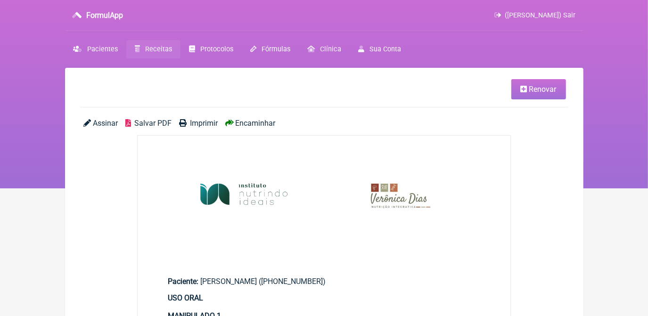
drag, startPoint x: 0, startPoint y: 0, endPoint x: 158, endPoint y: 50, distance: 165.8
click at [158, 50] on span "Receitas" at bounding box center [158, 49] width 27 height 8
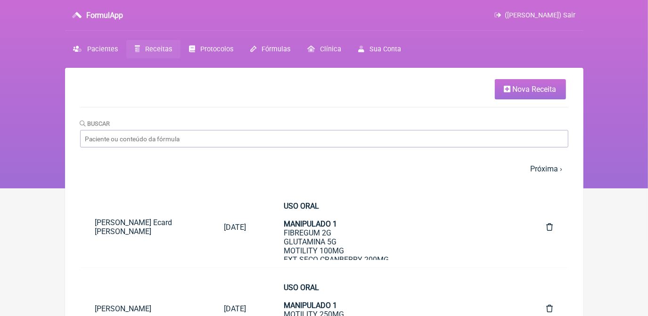
click at [158, 48] on span "Receitas" at bounding box center [158, 49] width 27 height 8
click at [526, 93] on span "Nova Receita" at bounding box center [535, 89] width 44 height 9
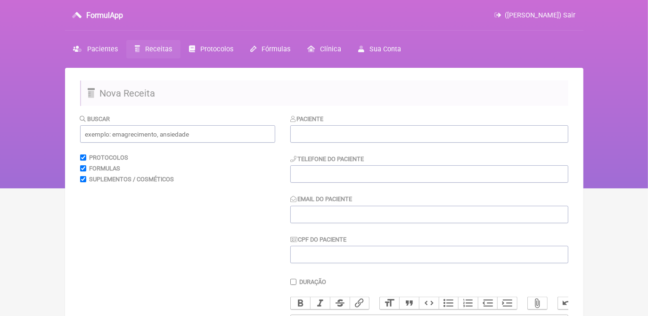
click at [159, 51] on span "Receitas" at bounding box center [158, 49] width 27 height 8
click at [303, 130] on input "text" at bounding box center [429, 133] width 278 height 17
type input "SYL"
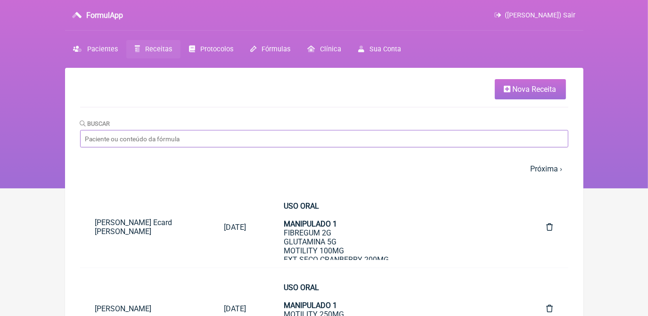
click at [188, 143] on input "Buscar" at bounding box center [324, 138] width 489 height 17
type input "SYLVIA"
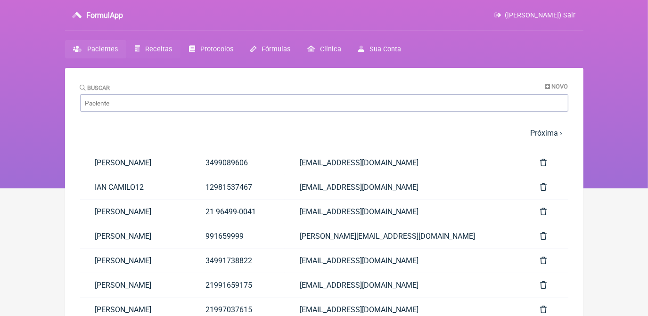
click at [145, 47] on span "Receitas" at bounding box center [158, 49] width 27 height 8
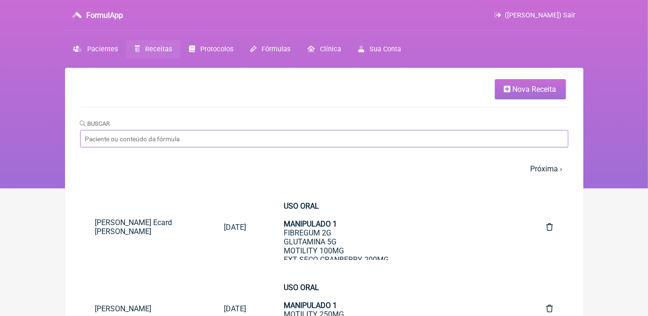
click at [296, 148] on input "Buscar" at bounding box center [324, 138] width 489 height 17
type input "sylvia"
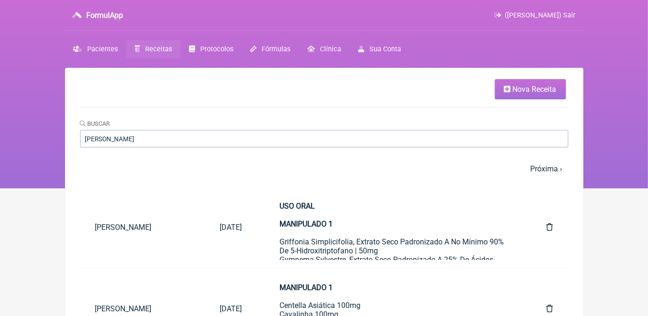
click at [333, 170] on nav "1 2 3 4 5 … Próxima › Última »" at bounding box center [324, 169] width 489 height 20
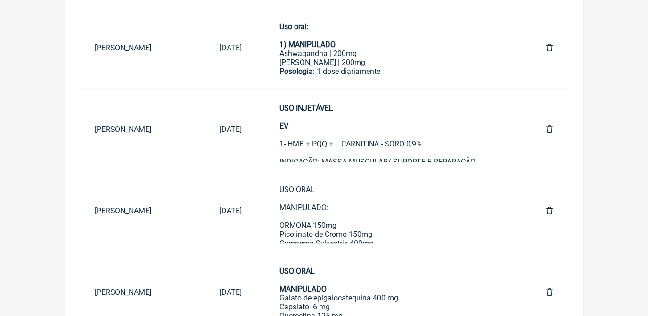
scroll to position [1586, 0]
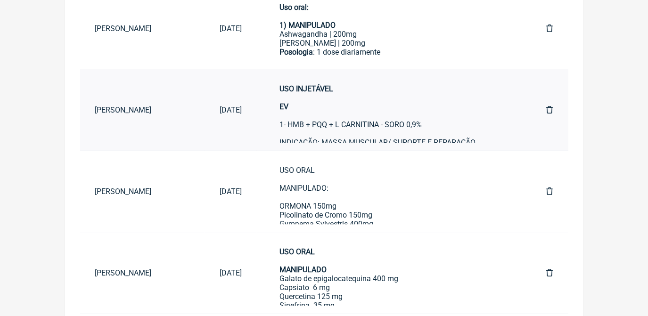
click at [327, 116] on div "USO INJETÁVEL EV 1- HMB + PQQ + L CARNITINA - SORO 0,9% INDICAÇÃO: MASSA MUSCUL…" at bounding box center [394, 124] width 229 height 81
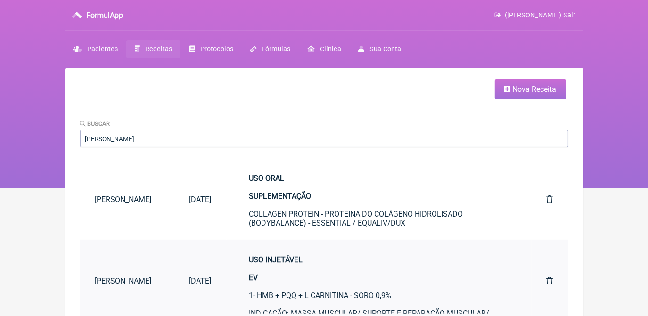
click at [291, 276] on div "USO INJETÁVEL EV 1- HMB + PQQ + L CARNITINA - SORO 0,9% INDICAÇÃO: MASSA MUSCUL…" at bounding box center [379, 296] width 260 height 81
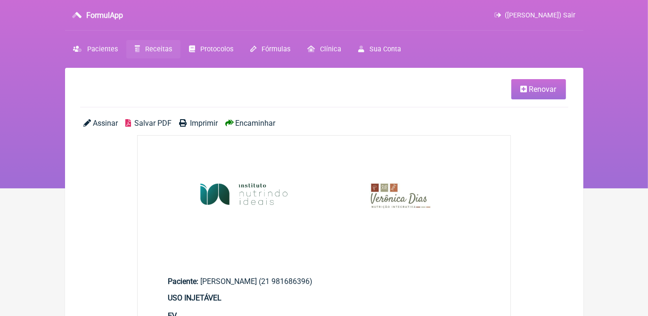
click at [531, 91] on span "Renovar" at bounding box center [543, 89] width 27 height 9
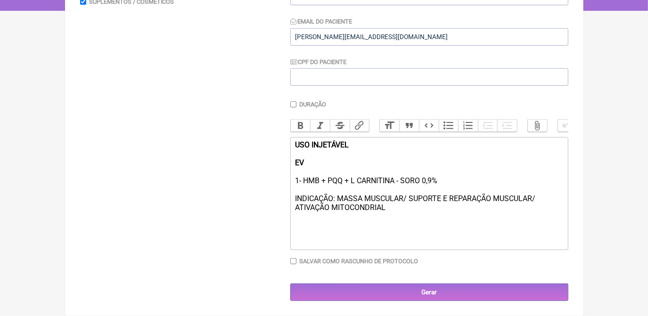
scroll to position [185, 0]
drag, startPoint x: 294, startPoint y: 162, endPoint x: 390, endPoint y: 212, distance: 107.8
click at [390, 212] on trix-editor "USO INJETÁVEL EV 1- HMB + PQQ + L CARNITINA - SORO 0,9% INDICAÇÃO: MASSA MUSCUL…" at bounding box center [429, 193] width 278 height 113
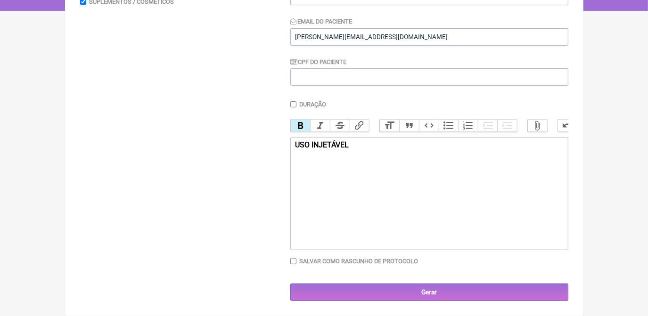
paste trix-editor "<div><strong>USO INJETÁVEL<br><br></strong>&nbsp;Protocolo ativador metabólico …"
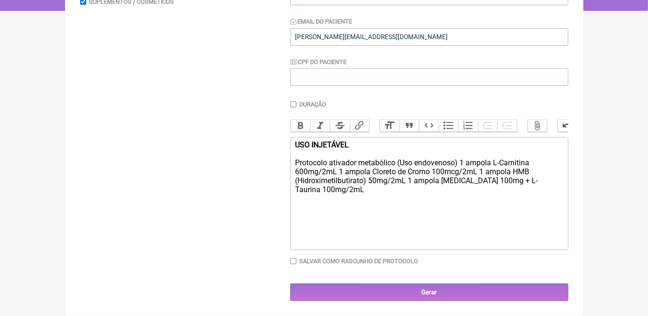
click at [297, 163] on div "USO INJETÁVEL Protocolo ativador metabólico (Uso endovenoso) 1 ampola L-Carniti…" at bounding box center [429, 172] width 268 height 63
click at [461, 161] on div "USO INJETÁVEL Protocolo ativador metabólico (Uso endovenoso) 1 ampola L-Carniti…" at bounding box center [429, 172] width 268 height 63
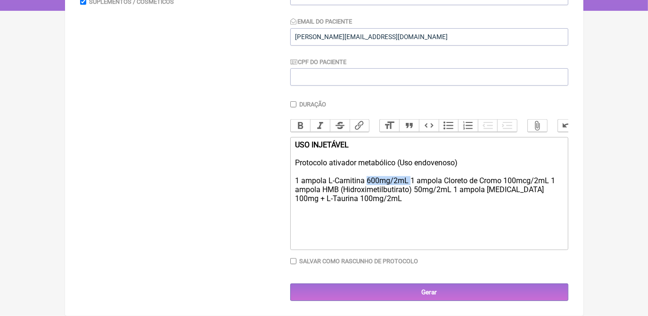
drag, startPoint x: 366, startPoint y: 182, endPoint x: 411, endPoint y: 184, distance: 44.9
click at [411, 184] on div "USO INJETÁVEL Protocolo ativador metabólico (Uso endovenoso) 1 ampola L-Carniti…" at bounding box center [429, 177] width 268 height 72
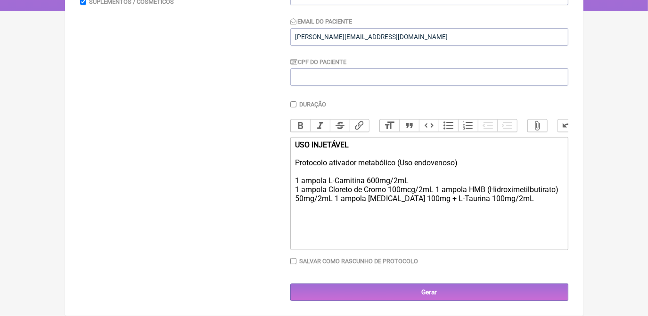
click at [436, 192] on div "USO INJETÁVEL Protocolo ativador metabólico (Uso endovenoso) 1 ampola L-Carniti…" at bounding box center [429, 177] width 268 height 72
drag, startPoint x: 328, startPoint y: 191, endPoint x: 353, endPoint y: 191, distance: 25.0
click at [353, 191] on div "USO INJETÁVEL Protocolo ativador metabólico (Uso endovenoso) 1 ampola L-Carniti…" at bounding box center [429, 177] width 268 height 72
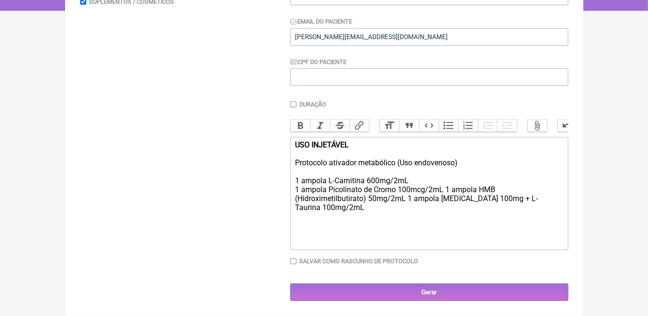
click at [447, 191] on div "USO INJETÁVEL Protocolo ativador metabólico (Uso endovenoso) 1 ampola L-Carniti…" at bounding box center [429, 181] width 268 height 81
click at [461, 199] on div "USO INJETÁVEL Protocolo ativador metabólico (Uso endovenoso) 1 ampola L-Carniti…" at bounding box center [429, 181] width 268 height 81
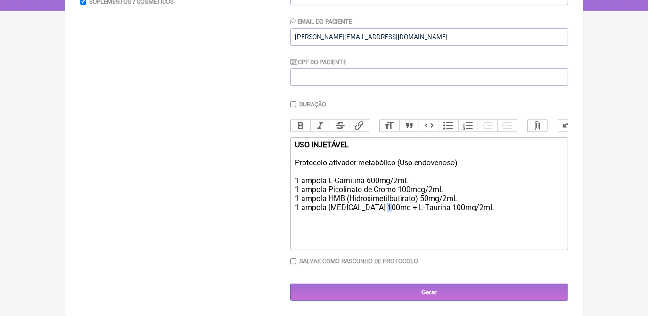
click at [383, 210] on div "USO INJETÁVEL Protocolo ativador metabólico (Uso endovenoso) 1 ampola L-Carniti…" at bounding box center [429, 181] width 268 height 81
click at [387, 219] on div "USO INJETÁVEL Protocolo ativador metabólico (Uso endovenoso) 1 ampola L-Carniti…" at bounding box center [429, 186] width 268 height 90
click at [474, 163] on div "USO INJETÁVEL Protocolo ativador metabólico (Uso endovenoso) 1 ampola L-Carniti…" at bounding box center [429, 186] width 268 height 90
click at [400, 221] on div "USO INJETÁVEL Protocolo ativador metabólico (Uso endovenoso) 1 ampola L-Carniti…" at bounding box center [429, 186] width 268 height 90
paste trix-editor "&nbsp;250mL de SF 0,9%&nbsp;"
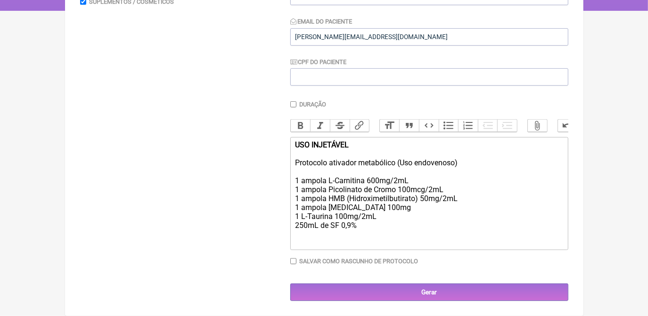
drag, startPoint x: 295, startPoint y: 163, endPoint x: 463, endPoint y: 166, distance: 167.4
click at [463, 166] on div "USO INJETÁVEL Protocolo ativador metabólico (Uso endovenoso) 1 ampola L-Carniti…" at bounding box center [429, 190] width 268 height 99
click at [300, 120] on button "Bold" at bounding box center [301, 126] width 20 height 12
click at [375, 231] on div "USO INJETÁVEL Protocolo ativador metabólico (Uso endovenoso) 1 ampola L-Carniti…" at bounding box center [429, 190] width 268 height 99
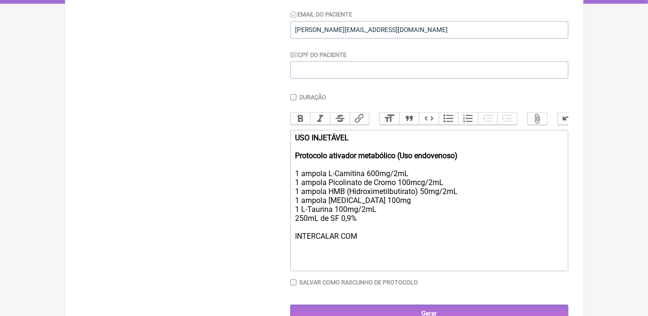
drag, startPoint x: 295, startPoint y: 249, endPoint x: 365, endPoint y: 247, distance: 69.8
click at [365, 247] on div "USO INJETÁVEL Protocolo ativador metabólico (Uso endovenoso) 1 ampola L-Carniti…" at bounding box center [429, 200] width 268 height 134
click at [300, 120] on button "Bold" at bounding box center [301, 119] width 20 height 12
click at [377, 250] on div "USO INJETÁVEL Protocolo ativador metabólico (Uso endovenoso) 1 ampola L-Carniti…" at bounding box center [429, 200] width 268 height 134
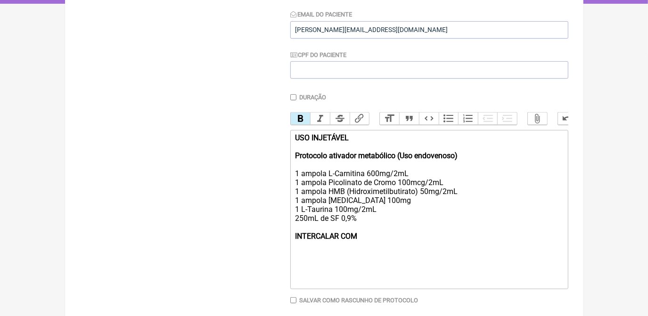
paste trix-editor "<div><strong>USO INJETÁVEL<br><br>Protocolo ativador metabólico (Uso endovenoso…"
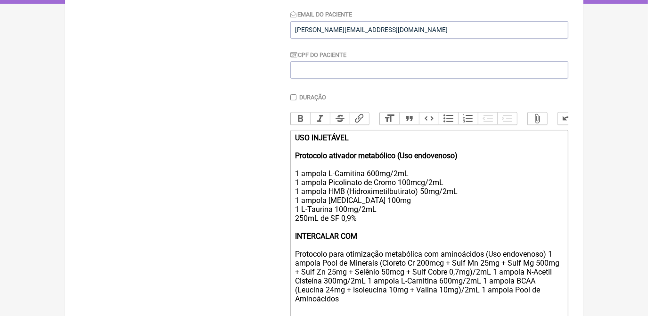
click at [297, 263] on div "USO INJETÁVEL Protocolo ativador metabólico (Uso endovenoso) 1 ampola L-Carniti…" at bounding box center [429, 231] width 268 height 197
drag, startPoint x: 296, startPoint y: 263, endPoint x: 484, endPoint y: 265, distance: 188.6
click at [484, 265] on div "USO INJETÁVEL Protocolo ativador metabólico (Uso endovenoso) 1 ampola L-Carniti…" at bounding box center [429, 231] width 268 height 197
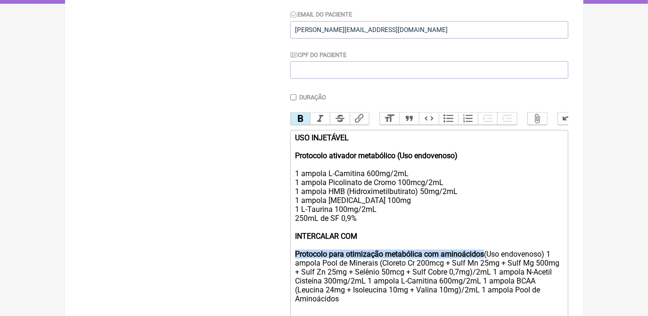
click at [303, 116] on button "Bold" at bounding box center [301, 119] width 20 height 12
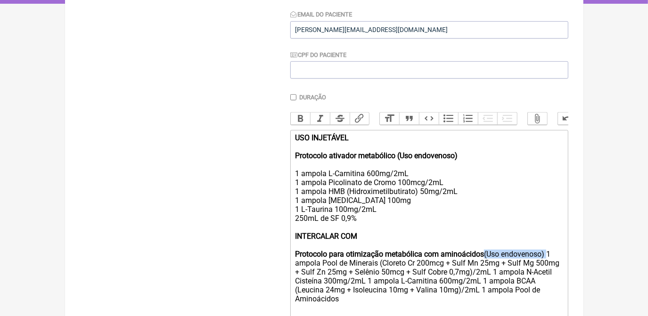
drag, startPoint x: 486, startPoint y: 265, endPoint x: 547, endPoint y: 263, distance: 61.3
click at [547, 263] on div "USO INJETÁVEL Protocolo ativador metabólico (Uso endovenoso) 1 ampola L-Carniti…" at bounding box center [429, 231] width 268 height 197
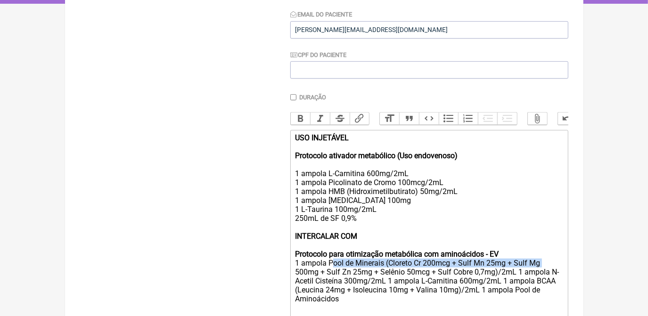
drag, startPoint x: 329, startPoint y: 273, endPoint x: 539, endPoint y: 277, distance: 210.3
click at [539, 277] on div "USO INJETÁVEL Protocolo ativador metabólico (Uso endovenoso) 1 ampola L-Carniti…" at bounding box center [429, 231] width 268 height 197
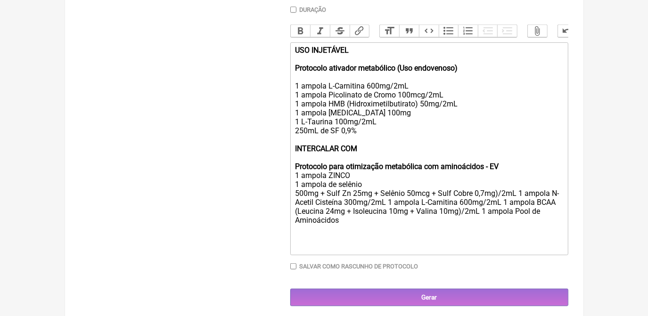
scroll to position [291, 0]
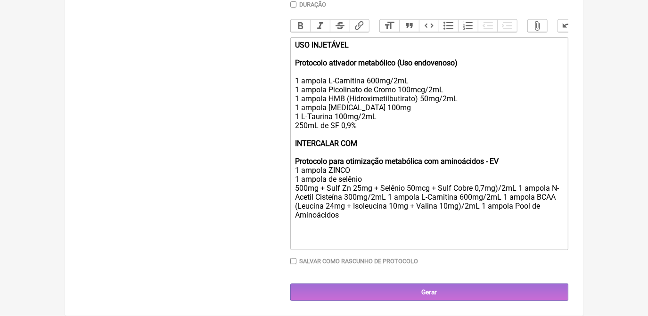
click at [297, 168] on div "USO INJETÁVEL Protocolo ativador metabólico (Uso endovenoso) 1 ampola L-Carniti…" at bounding box center [429, 144] width 268 height 206
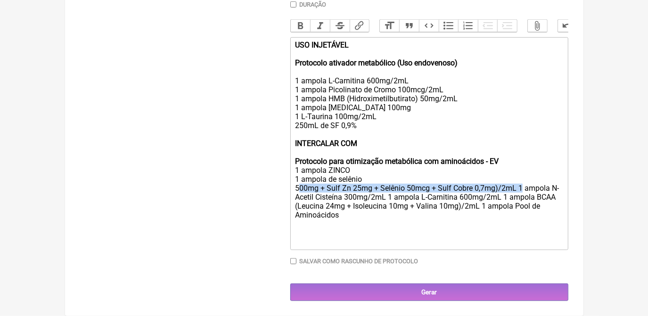
drag, startPoint x: 297, startPoint y: 188, endPoint x: 519, endPoint y: 188, distance: 222.6
click at [519, 188] on div "USO INJETÁVEL Protocolo ativador metabólico (Uso endovenoso) 1 ampola L-Carniti…" at bounding box center [429, 144] width 268 height 206
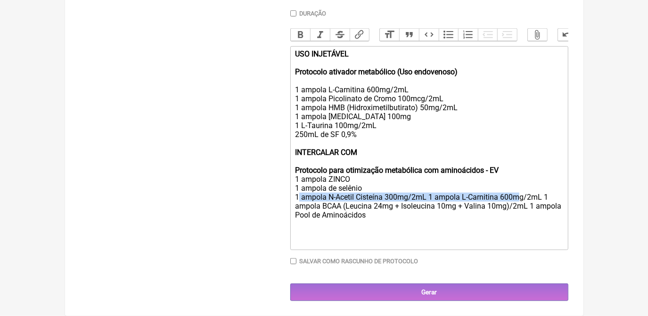
scroll to position [282, 0]
drag, startPoint x: 332, startPoint y: 196, endPoint x: 425, endPoint y: 195, distance: 92.9
click at [425, 195] on div "USO INJETÁVEL Protocolo ativador metabólico (Uso endovenoso) 1 ampola L-Carniti…" at bounding box center [429, 148] width 268 height 197
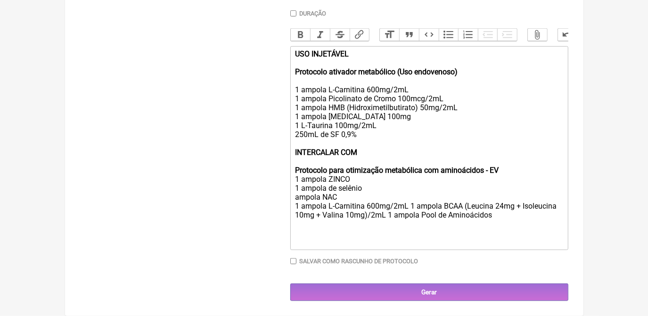
click at [298, 197] on div "USO INJETÁVEL Protocolo ativador metabólico (Uso endovenoso) 1 ampola L-Carniti…" at bounding box center [429, 148] width 268 height 197
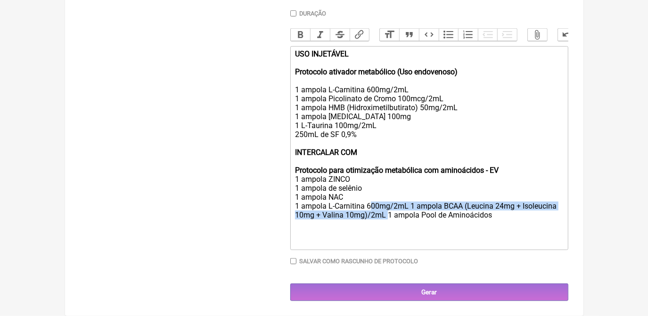
drag, startPoint x: 368, startPoint y: 207, endPoint x: 384, endPoint y: 212, distance: 16.6
click at [384, 212] on div "USO INJETÁVEL Protocolo ativador metabólico (Uso endovenoso) 1 ampola L-Carniti…" at bounding box center [429, 148] width 268 height 197
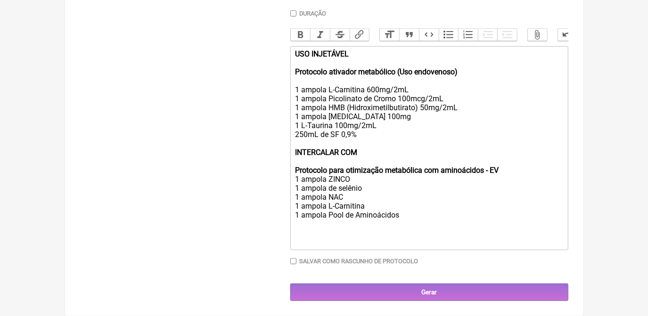
drag, startPoint x: 297, startPoint y: 128, endPoint x: 358, endPoint y: 135, distance: 62.2
click at [358, 135] on div "USO INJETÁVEL Protocolo ativador metabólico (Uso endovenoso) 1 ampola L-Carniti…" at bounding box center [429, 148] width 268 height 197
copy div "250mL de SF 0,9%"
click at [331, 224] on div "USO INJETÁVEL Protocolo ativador metabólico (Uso endovenoso) 1 ampola L-Carniti…" at bounding box center [429, 148] width 268 height 197
paste trix-editor "250mL de SF 0,9%"
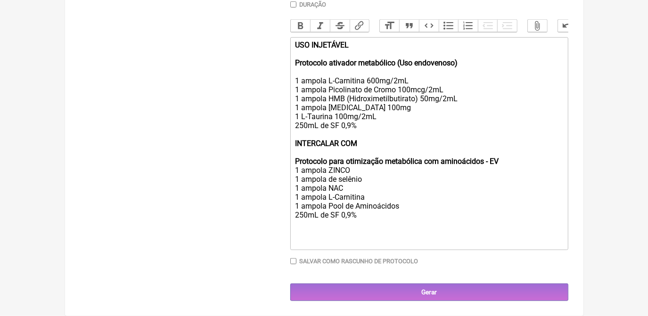
scroll to position [291, 0]
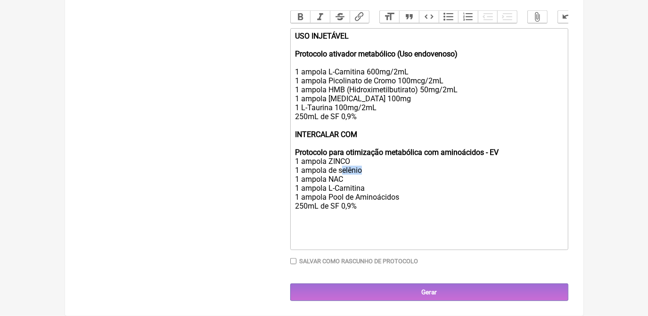
drag, startPoint x: 343, startPoint y: 178, endPoint x: 366, endPoint y: 178, distance: 22.6
click at [366, 178] on div "USO INJETÁVEL Protocolo ativador metabólico (Uso endovenoso) 1 ampola L-Carniti…" at bounding box center [429, 139] width 268 height 215
click at [366, 221] on div "USO INJETÁVEL Protocolo ativador metabólico (Uso endovenoso) 1 ampola L-Carniti…" at bounding box center [429, 139] width 268 height 215
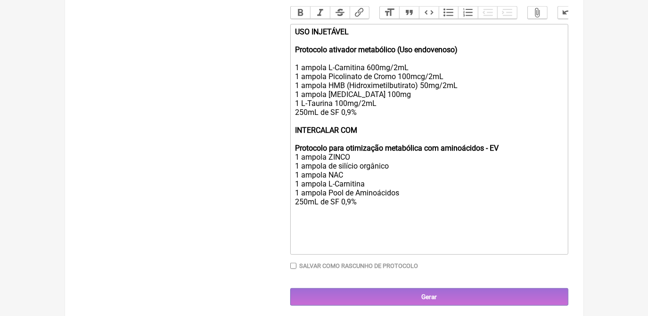
click at [356, 49] on div "USO INJETÁVEL Protocolo ativador metabólico (Uso endovenoso) 1 ampola L-Carniti…" at bounding box center [429, 139] width 268 height 224
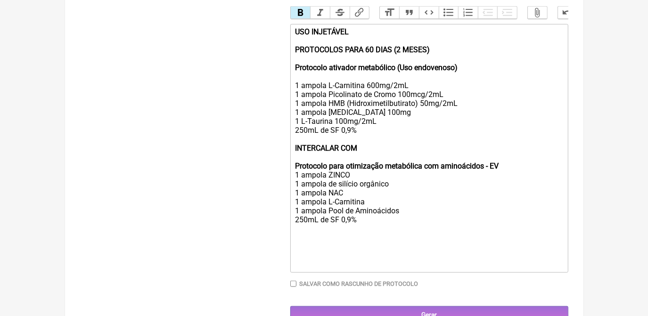
click at [295, 72] on strong "USO INJETÁVEL PROTOCOLOS PARA 60 DIAS (2 MESES) Protocolo ativador metabólico (…" at bounding box center [376, 49] width 163 height 45
click at [295, 174] on trix-editor "USO INJETÁVEL PROTOCOLOS PARA 60 DIAS (2 MESES) 1- Protocolo ativador metabólic…" at bounding box center [429, 148] width 278 height 249
click at [390, 246] on div "USO INJETÁVEL PROTOCOLOS PARA 60 DIAS (2 MESES) 1- Protocolo ativador metabólic…" at bounding box center [429, 148] width 268 height 242
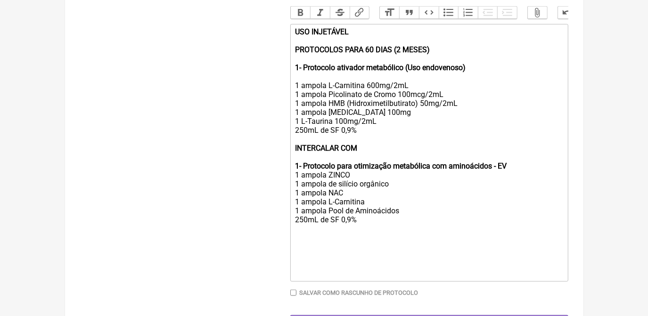
paste trix-editor "&nbsp;Protocolo para energia mitocondrial (Uso endovenoso) 1 ampola L-Carnitina…"
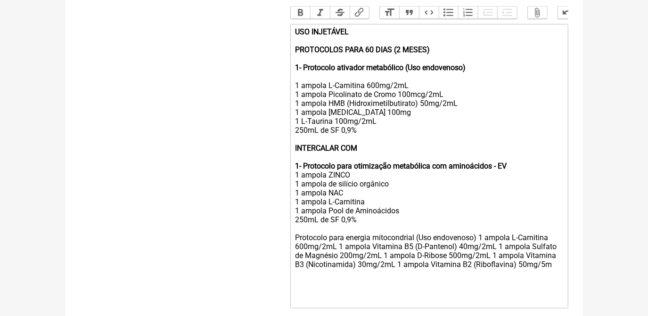
click at [297, 250] on div "USO INJETÁVEL PROTOCOLOS PARA 60 DIAS (2 MESES) 1- Protocolo ativador metabólic…" at bounding box center [429, 166] width 268 height 278
click at [552, 277] on div "USO INJETÁVEL PROTOCOLOS PARA 60 DIAS (2 MESES) 1- Protocolo ativador metabólic…" at bounding box center [429, 166] width 268 height 278
drag, startPoint x: 417, startPoint y: 271, endPoint x: 447, endPoint y: 272, distance: 29.7
click at [447, 272] on div "USO INJETÁVEL PROTOCOLOS PARA 60 DIAS (2 MESES) 1- Protocolo ativador metabólic…" at bounding box center [429, 166] width 268 height 278
drag, startPoint x: 557, startPoint y: 280, endPoint x: 290, endPoint y: 255, distance: 268.5
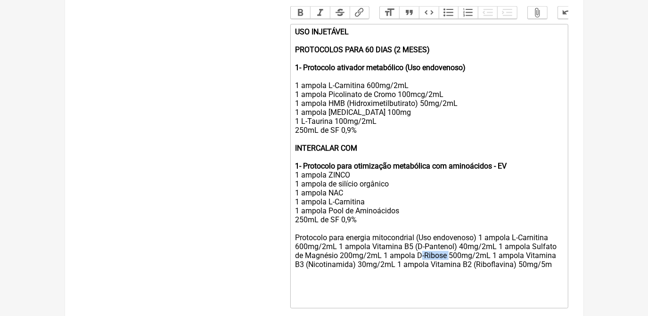
click at [290, 255] on form "Buscar Protocolos Formulas Suplementos / Cosméticos Paciente Sylvia M kropf Tel…" at bounding box center [324, 91] width 489 height 537
type trix-editor "<div><strong>USO INJETÁVEL<br><br>PROTOCOLOS PARA 60 DIAS (2 MESES)<br><br>1- P…"
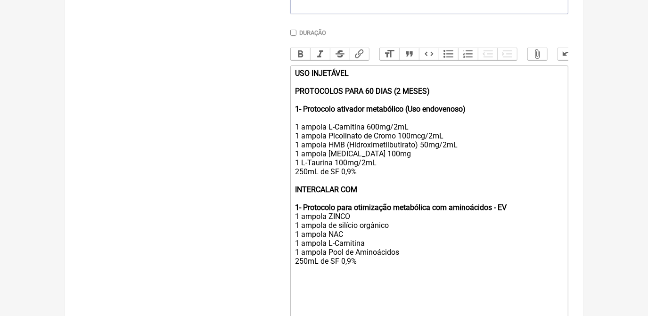
scroll to position [337, 0]
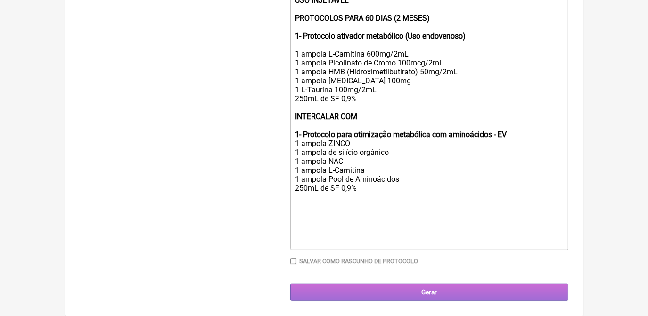
click at [417, 296] on input "Gerar" at bounding box center [429, 292] width 278 height 17
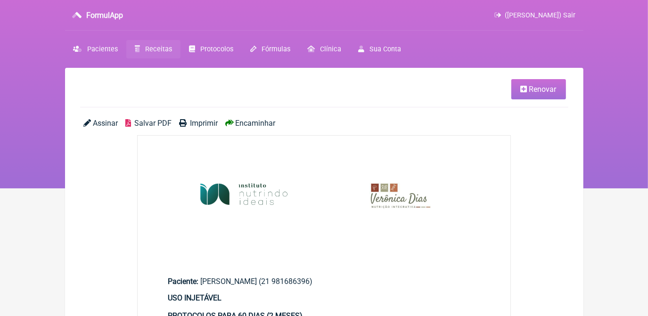
click at [137, 121] on span "Salvar PDF" at bounding box center [152, 123] width 37 height 9
